Goal: Information Seeking & Learning: Learn about a topic

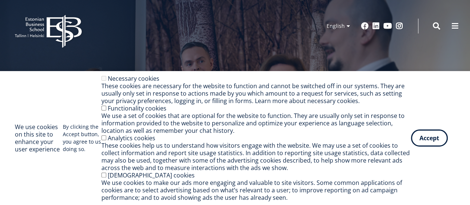
click at [431, 141] on button "Accept" at bounding box center [429, 137] width 37 height 17
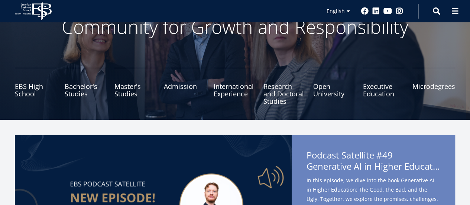
scroll to position [58, 0]
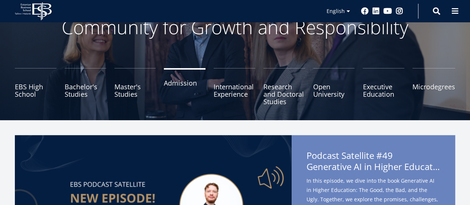
click at [179, 83] on link "Admission" at bounding box center [185, 86] width 42 height 37
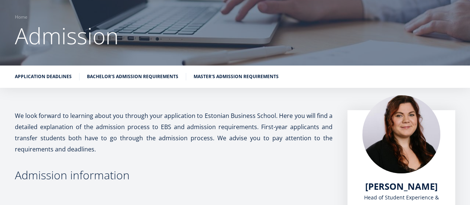
scroll to position [54, 0]
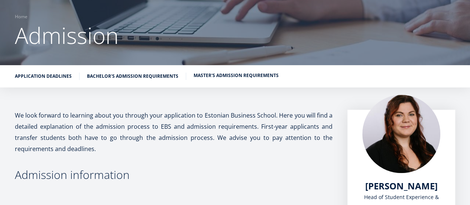
click at [215, 74] on link "Master's admission requirements" at bounding box center [235, 75] width 85 height 7
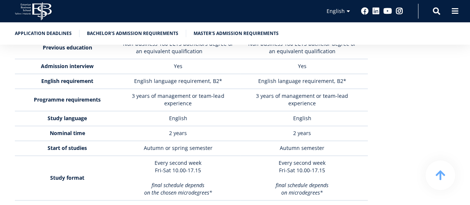
scroll to position [2126, 0]
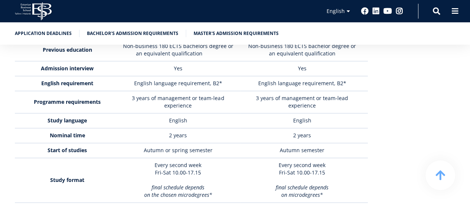
drag, startPoint x: 189, startPoint y: 119, endPoint x: 206, endPoint y: 130, distance: 20.4
click at [206, 161] on p "Every second week Fri-Sat 10.00-17.15" at bounding box center [178, 168] width 116 height 15
drag, startPoint x: 206, startPoint y: 130, endPoint x: 154, endPoint y: 124, distance: 52.7
click at [154, 161] on p "Every second week Fri-Sat 10.00-17.15" at bounding box center [178, 168] width 116 height 15
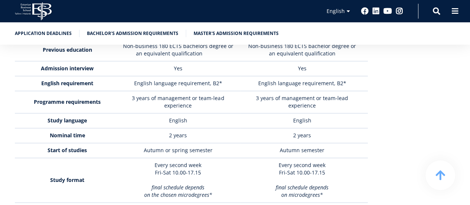
click at [154, 161] on p "Every second week Fri-Sat 10.00-17.15" at bounding box center [178, 168] width 116 height 15
drag, startPoint x: 154, startPoint y: 124, endPoint x: 209, endPoint y: 131, distance: 55.0
click at [209, 161] on p "Every second week Fri-Sat 10.00-17.15" at bounding box center [178, 168] width 116 height 15
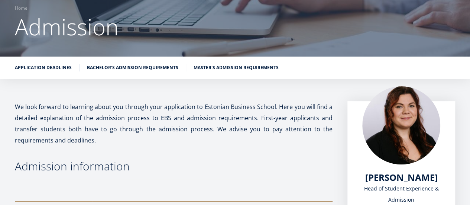
scroll to position [0, 0]
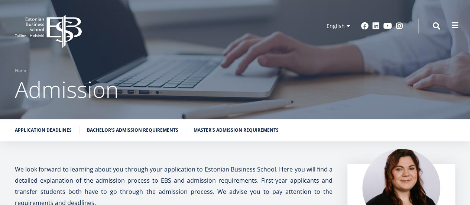
click at [455, 27] on span at bounding box center [454, 25] width 7 height 7
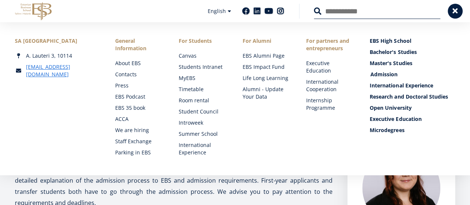
click at [372, 75] on link "Admission" at bounding box center [412, 74] width 85 height 7
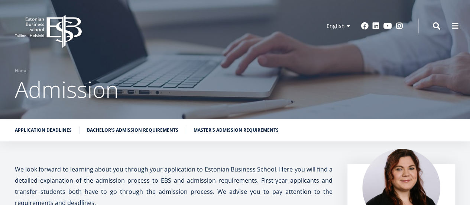
click at [266, 114] on div at bounding box center [235, 59] width 470 height 119
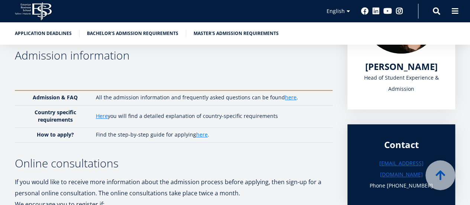
scroll to position [173, 0]
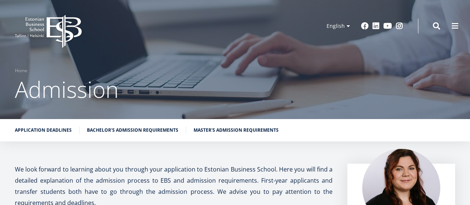
scroll to position [54, 0]
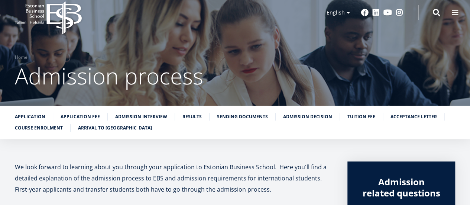
scroll to position [14, 0]
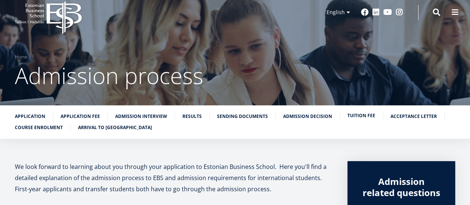
click at [352, 116] on link "Tuition fee" at bounding box center [361, 115] width 28 height 7
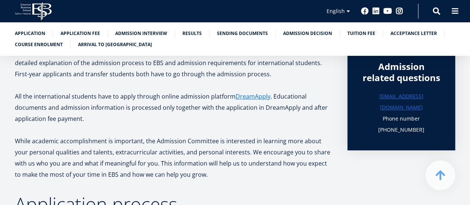
scroll to position [128, 0]
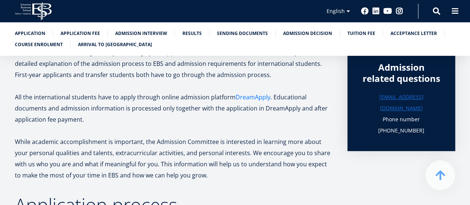
click at [258, 96] on link "DreamApply" at bounding box center [252, 96] width 35 height 11
